Goal: Task Accomplishment & Management: Manage account settings

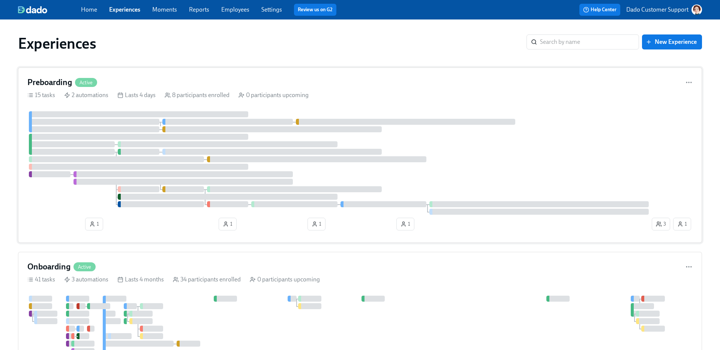
click at [130, 106] on div "Preboarding Active 15 tasks 2 automations Lasts 4 days 8 participants enrolled …" at bounding box center [360, 154] width 684 height 175
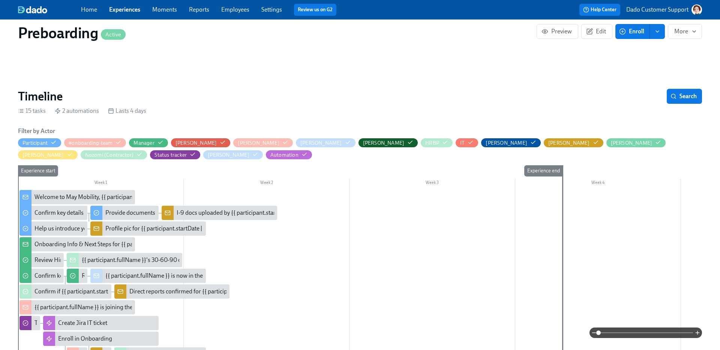
scroll to position [0, 1798]
click at [695, 93] on button "Search" at bounding box center [684, 96] width 35 height 15
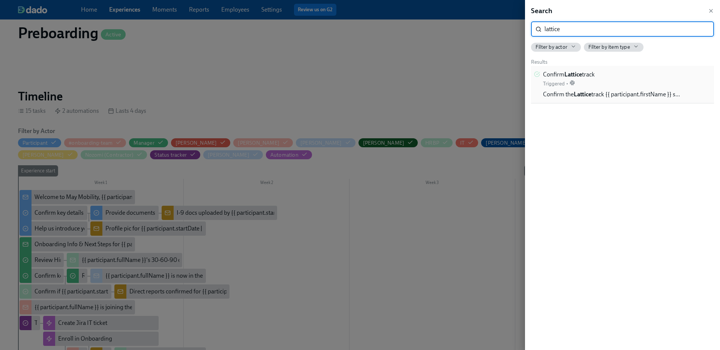
type input "lattice"
click at [646, 83] on div "Confirm Lattice track Triggered • Confirm the Lattice track {{ participant.firs…" at bounding box center [611, 84] width 137 height 28
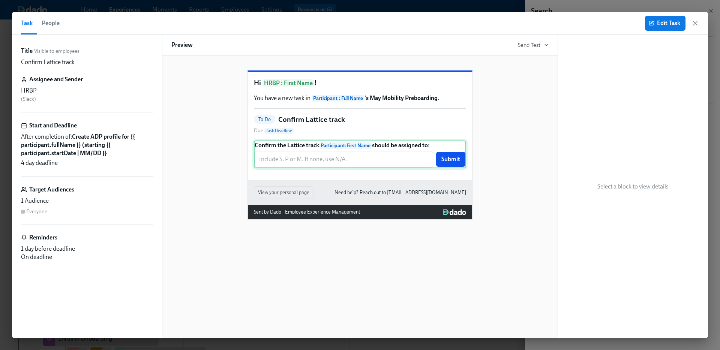
click at [376, 159] on div "Confirm the Lattice track Participant : First Name should be assigned to: ​ Sub…" at bounding box center [360, 155] width 212 height 28
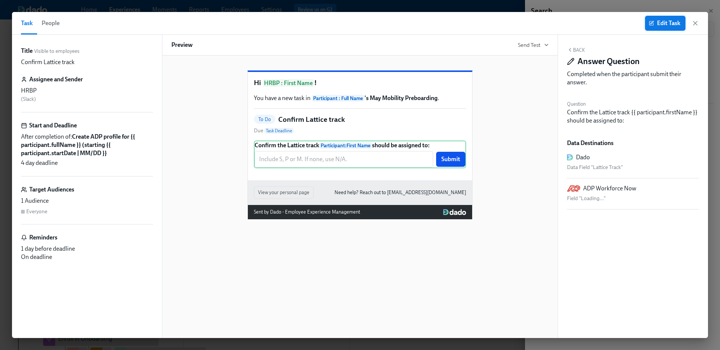
click at [660, 22] on span "Edit Task" at bounding box center [665, 22] width 30 height 7
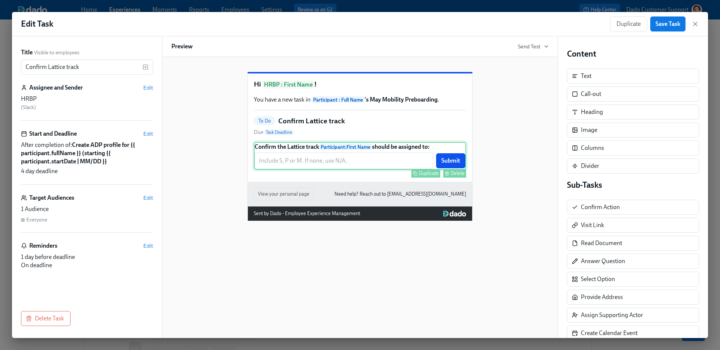
click at [337, 169] on div "Confirm the Lattice track Participant : First Name should be assigned to: ​ Sub…" at bounding box center [360, 156] width 212 height 28
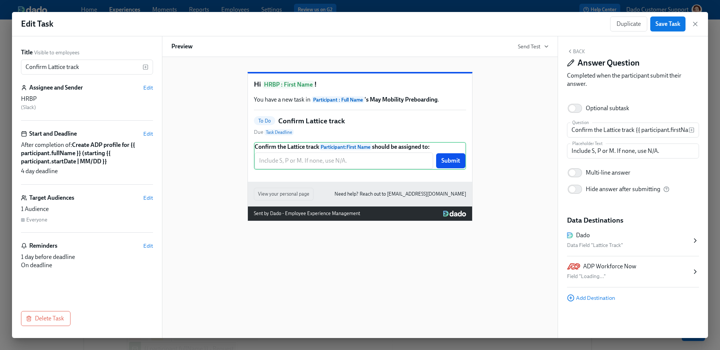
click at [646, 272] on div "Field "Loading..."" at bounding box center [629, 276] width 124 height 9
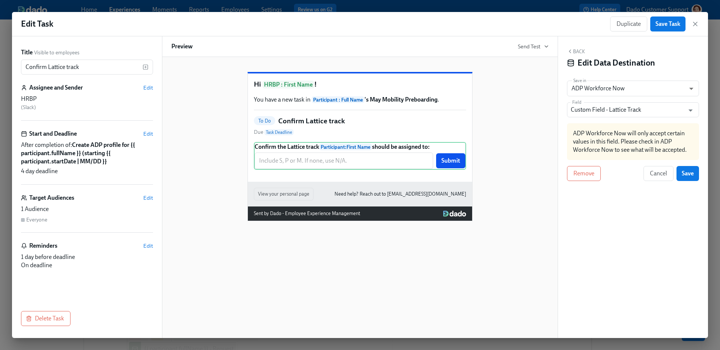
click at [619, 106] on input "Custom Field - Lattice Track" at bounding box center [626, 109] width 110 height 15
click at [642, 133] on div "ADP Workforce Now will only accept certain values in this field. Please check i…" at bounding box center [633, 141] width 132 height 37
